Goal: Task Accomplishment & Management: Complete application form

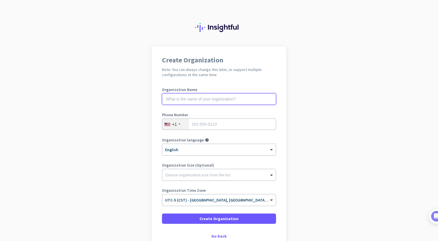
click at [217, 101] on input "text" at bounding box center [219, 98] width 114 height 11
type input "Mercor"
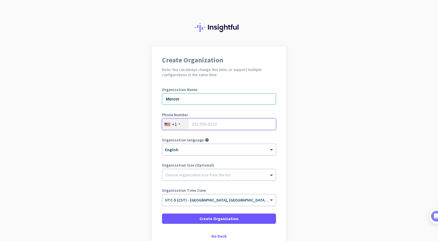
click at [205, 122] on input "tel" at bounding box center [219, 124] width 114 height 11
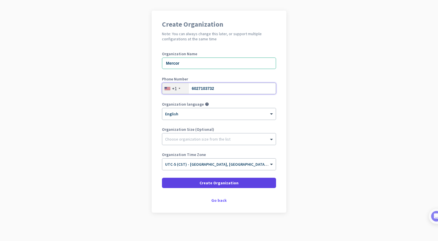
type input "6027103732"
click at [229, 182] on span "Create Organization" at bounding box center [218, 183] width 39 height 6
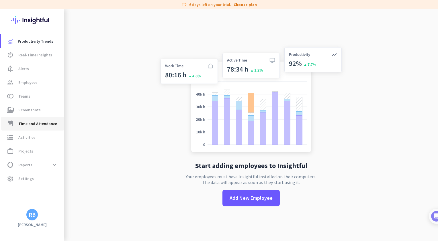
click at [36, 122] on span "Time and Attendance" at bounding box center [37, 123] width 39 height 7
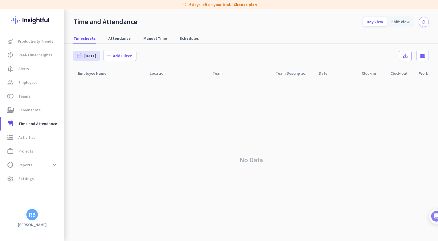
click at [32, 217] on div "RB" at bounding box center [32, 215] width 7 height 6
click at [56, 203] on span "Sign out" at bounding box center [62, 203] width 35 height 5
